Goal: Book appointment/travel/reservation

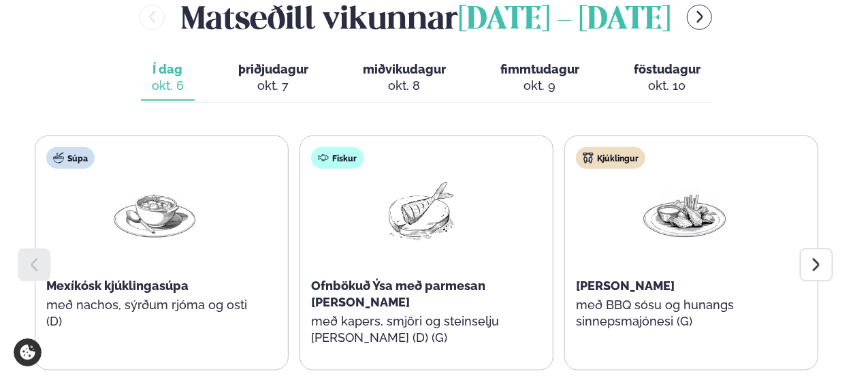
scroll to position [680, 0]
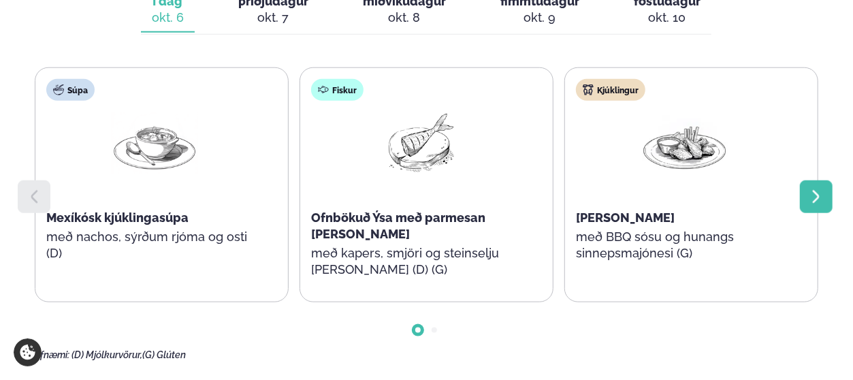
click at [806, 201] on div at bounding box center [816, 196] width 33 height 33
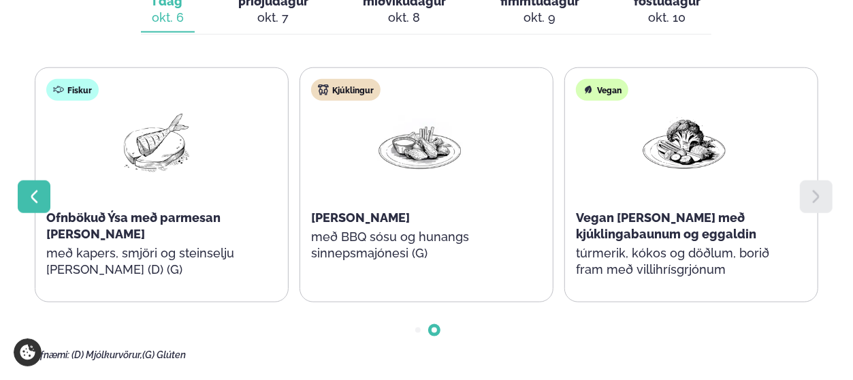
click at [34, 190] on icon at bounding box center [34, 196] width 16 height 16
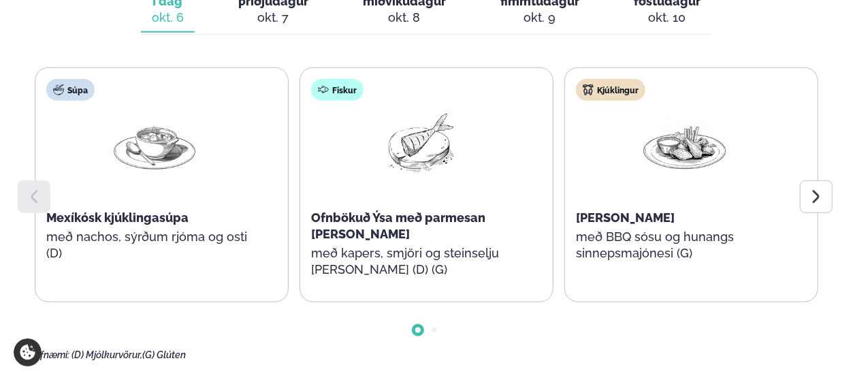
click at [34, 190] on icon at bounding box center [34, 196] width 16 height 16
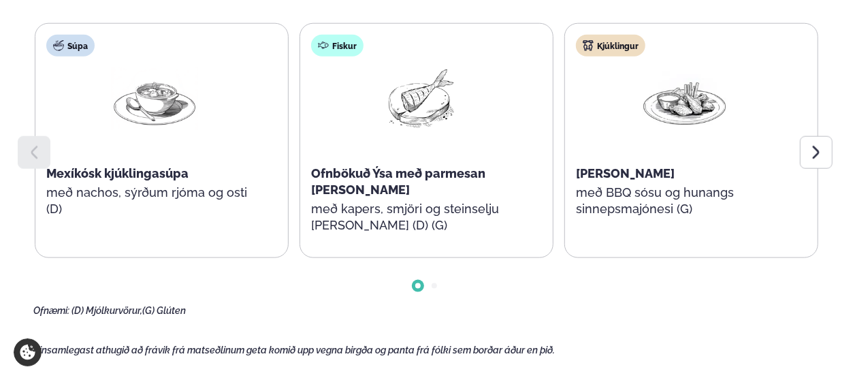
scroll to position [544, 0]
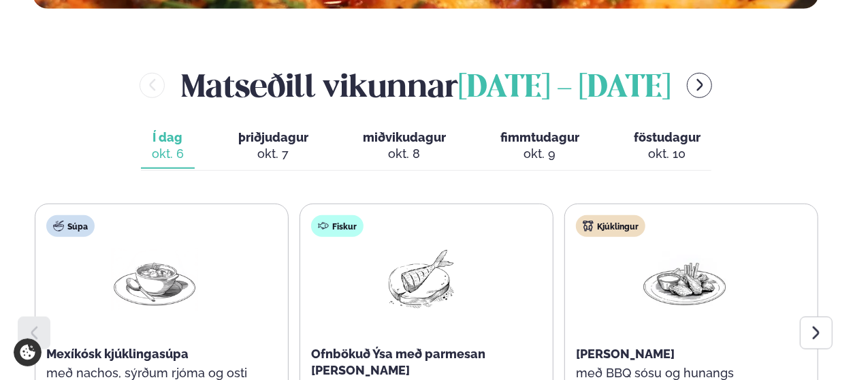
click at [278, 147] on div "okt. 7" at bounding box center [273, 154] width 70 height 16
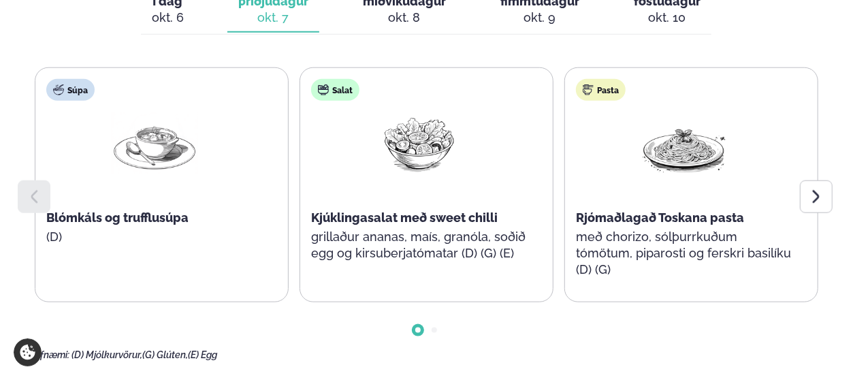
scroll to position [612, 0]
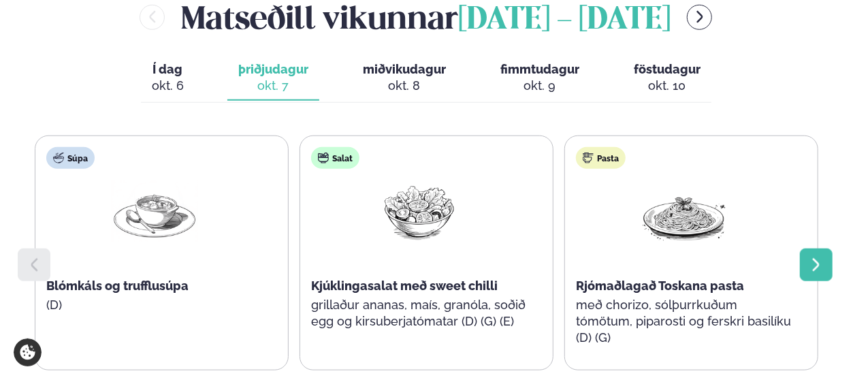
click at [821, 264] on icon at bounding box center [816, 265] width 16 height 16
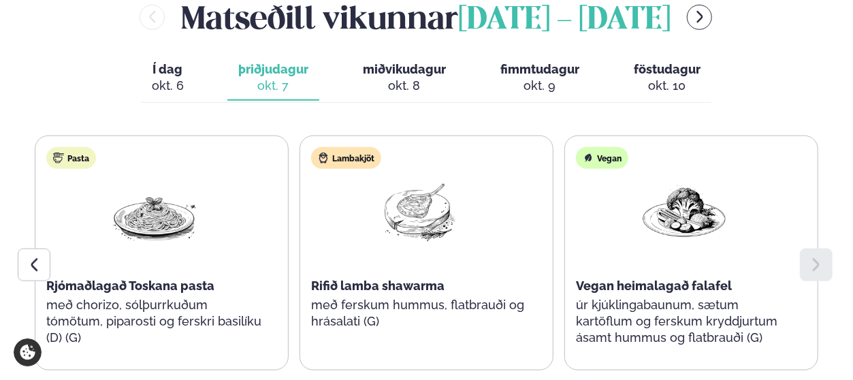
click at [821, 264] on icon at bounding box center [816, 265] width 16 height 16
click at [416, 82] on div "okt. 8" at bounding box center [404, 86] width 83 height 16
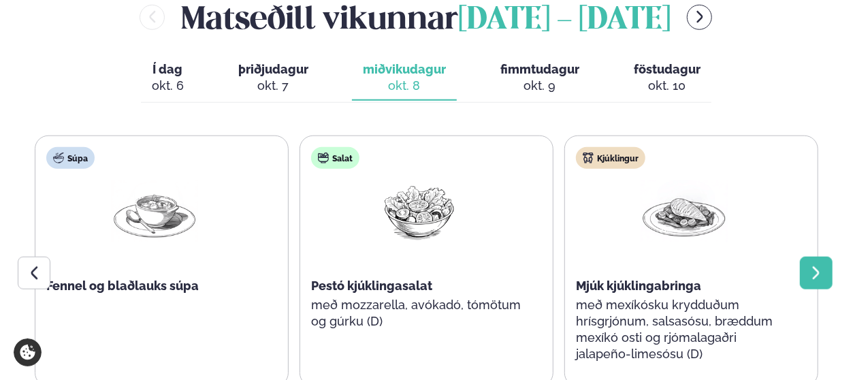
click at [810, 274] on icon at bounding box center [816, 273] width 16 height 16
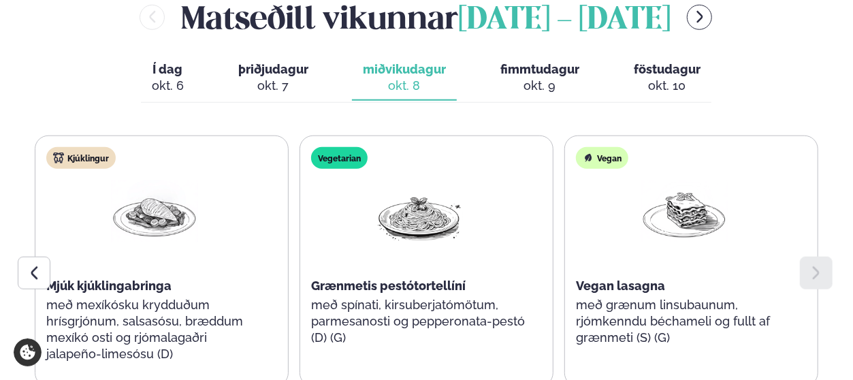
click at [557, 85] on div "okt. 9" at bounding box center [539, 86] width 79 height 16
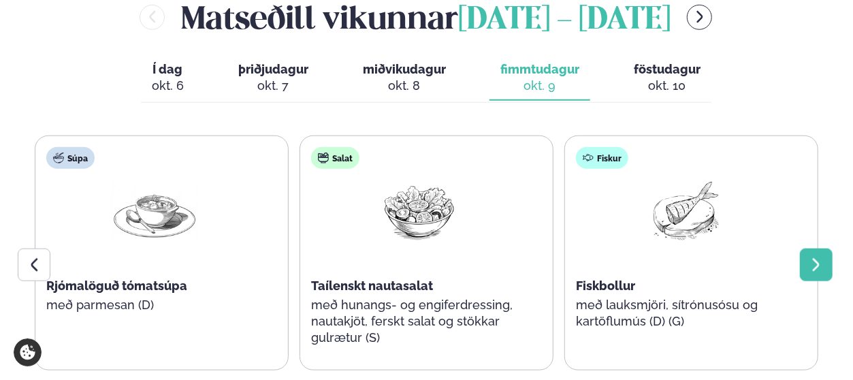
click at [808, 266] on icon at bounding box center [816, 265] width 16 height 16
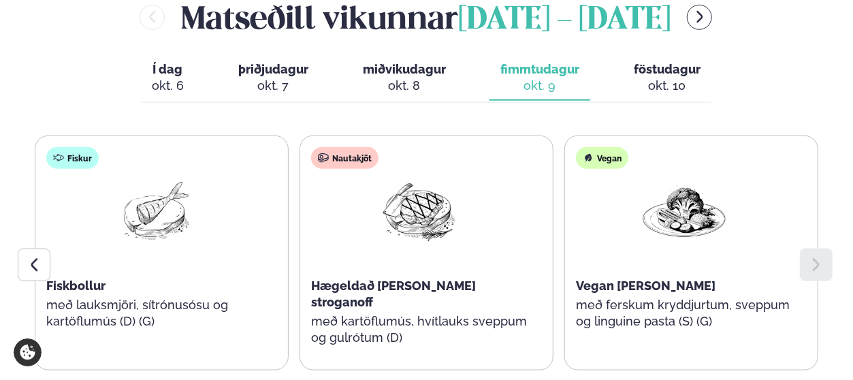
click at [808, 266] on icon at bounding box center [816, 265] width 16 height 16
click at [668, 78] on div "okt. 10" at bounding box center [666, 86] width 67 height 16
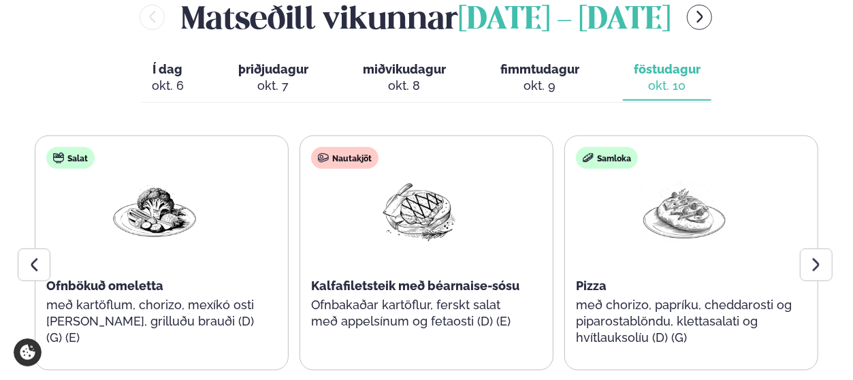
click at [187, 86] on button "Í dag Í d. [DATE]" at bounding box center [168, 78] width 54 height 45
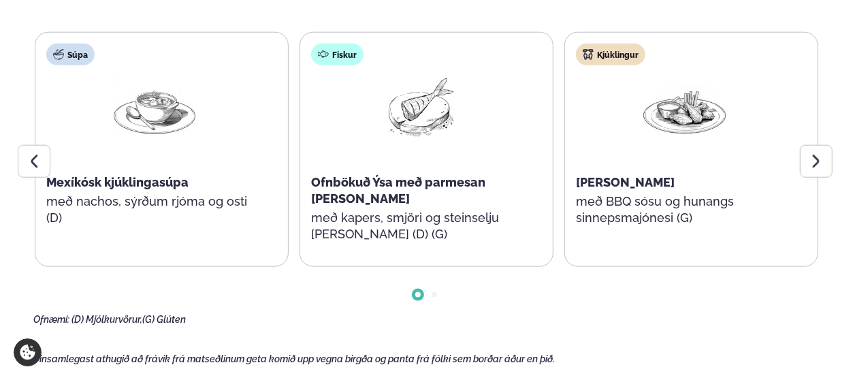
scroll to position [748, 0]
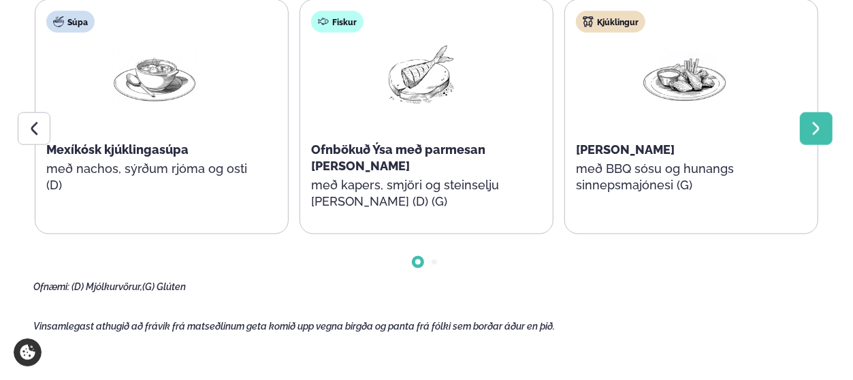
click at [826, 137] on div at bounding box center [816, 128] width 33 height 33
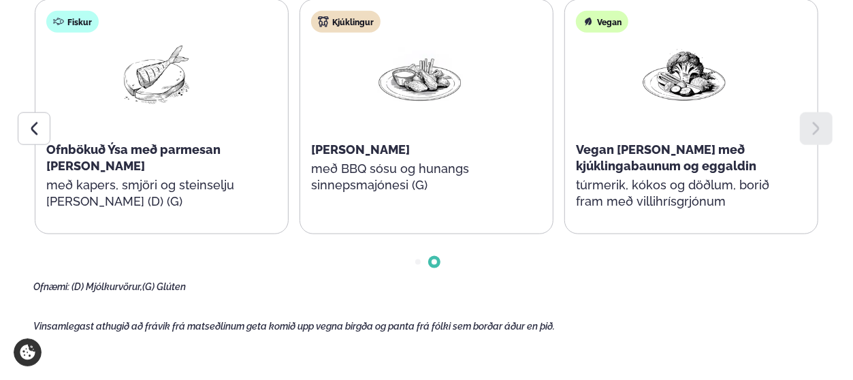
click at [797, 276] on div "Súpa Mexíkósk kjúklingasúpa með nachos, sýrðum rjóma og osti (D) Fiskur Ofnböku…" at bounding box center [425, 145] width 785 height 293
